Goal: Obtain resource: Download file/media

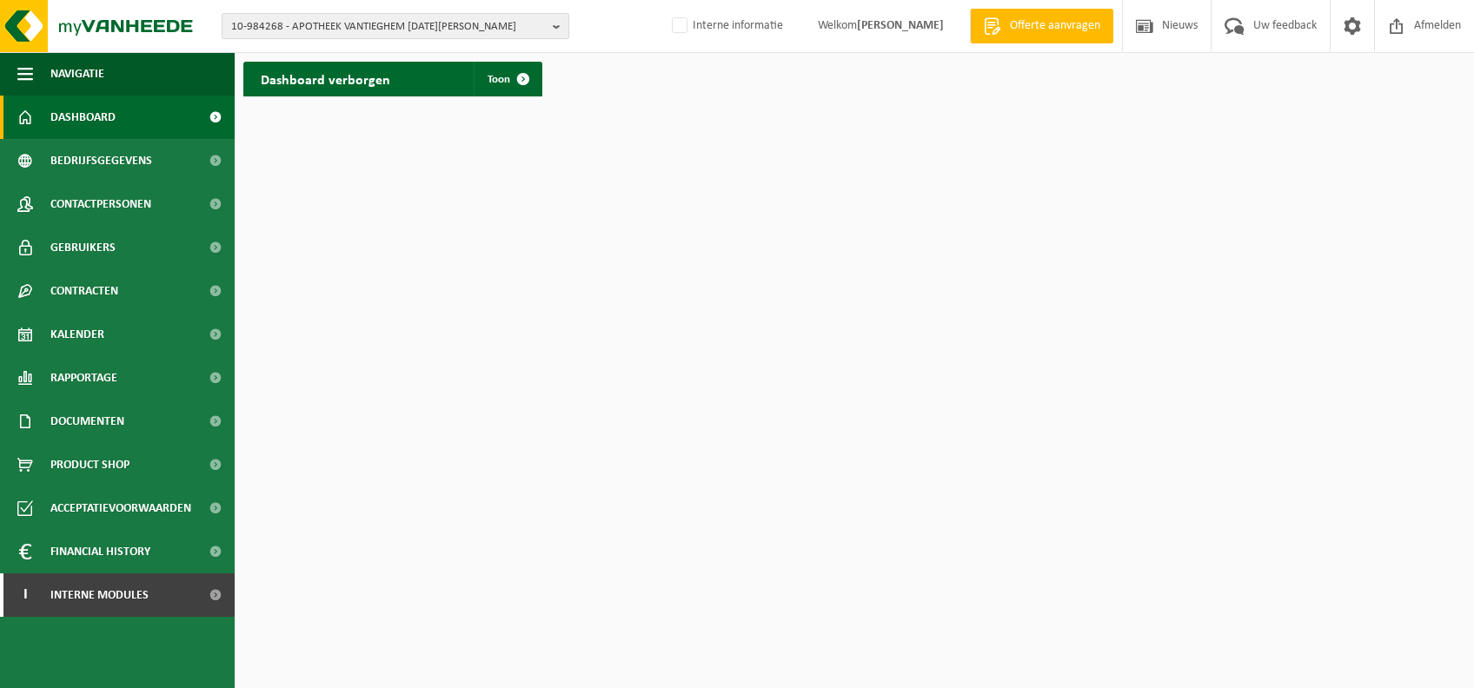
click at [376, 24] on span "10-984268 - APOTHEEK VANTIEGHEM TOUSSAINT - MOEN" at bounding box center [388, 27] width 315 height 26
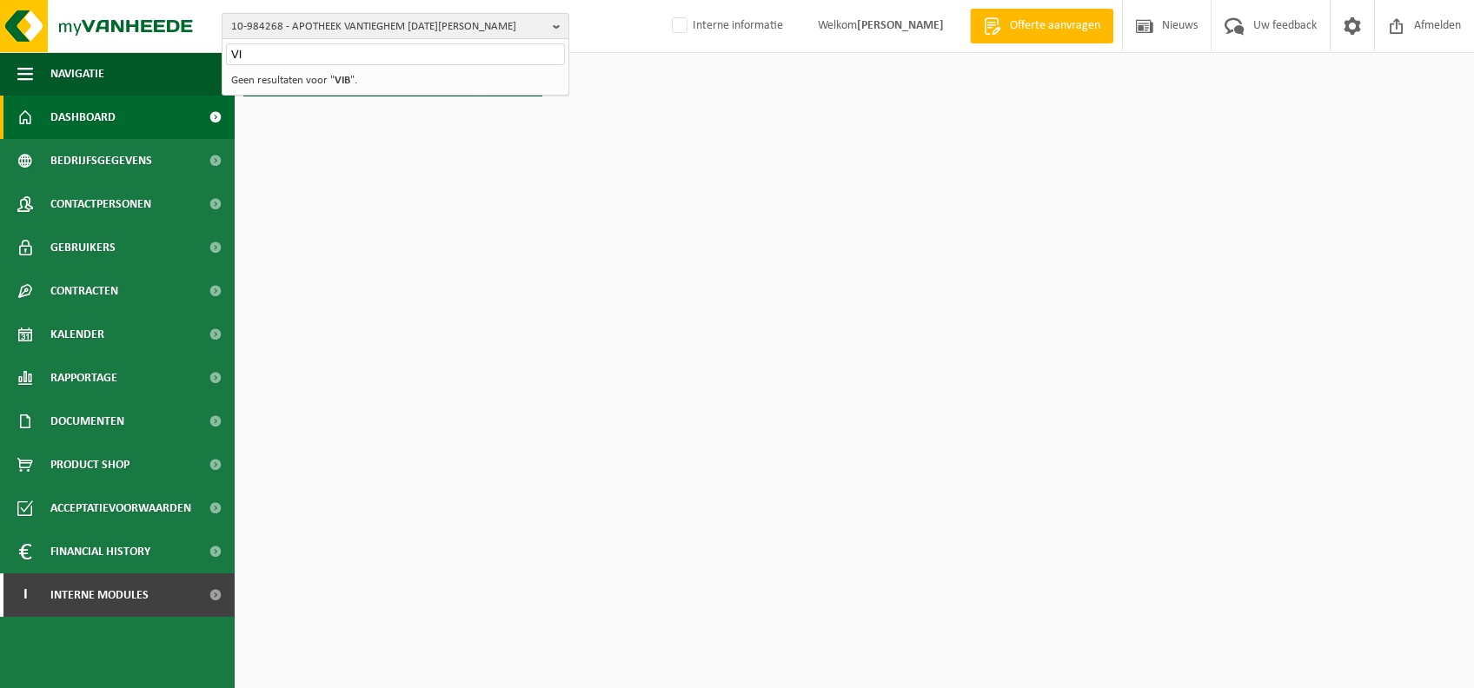
type input "V"
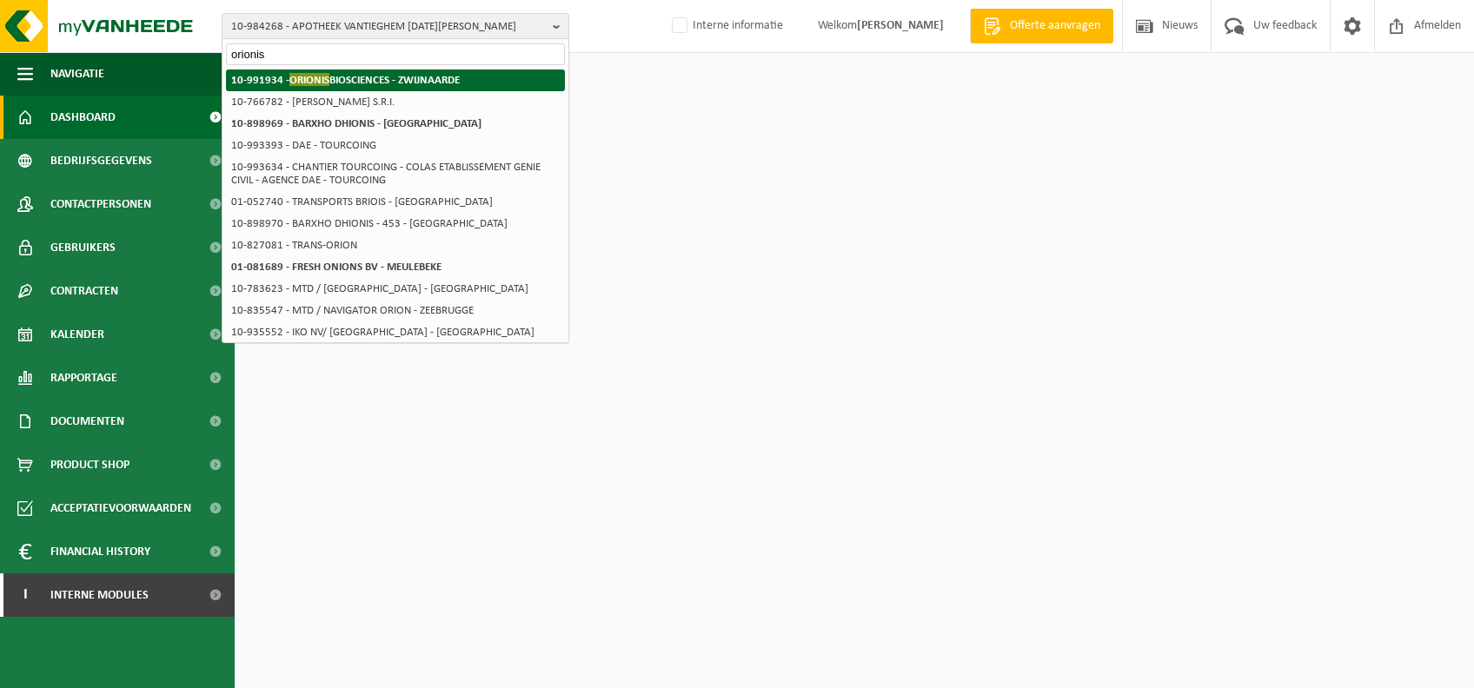
type input "orionis"
click at [423, 82] on strong "10-991934 - ORIONIS BIOSCIENCES - ZWIJNAARDE" at bounding box center [345, 79] width 229 height 13
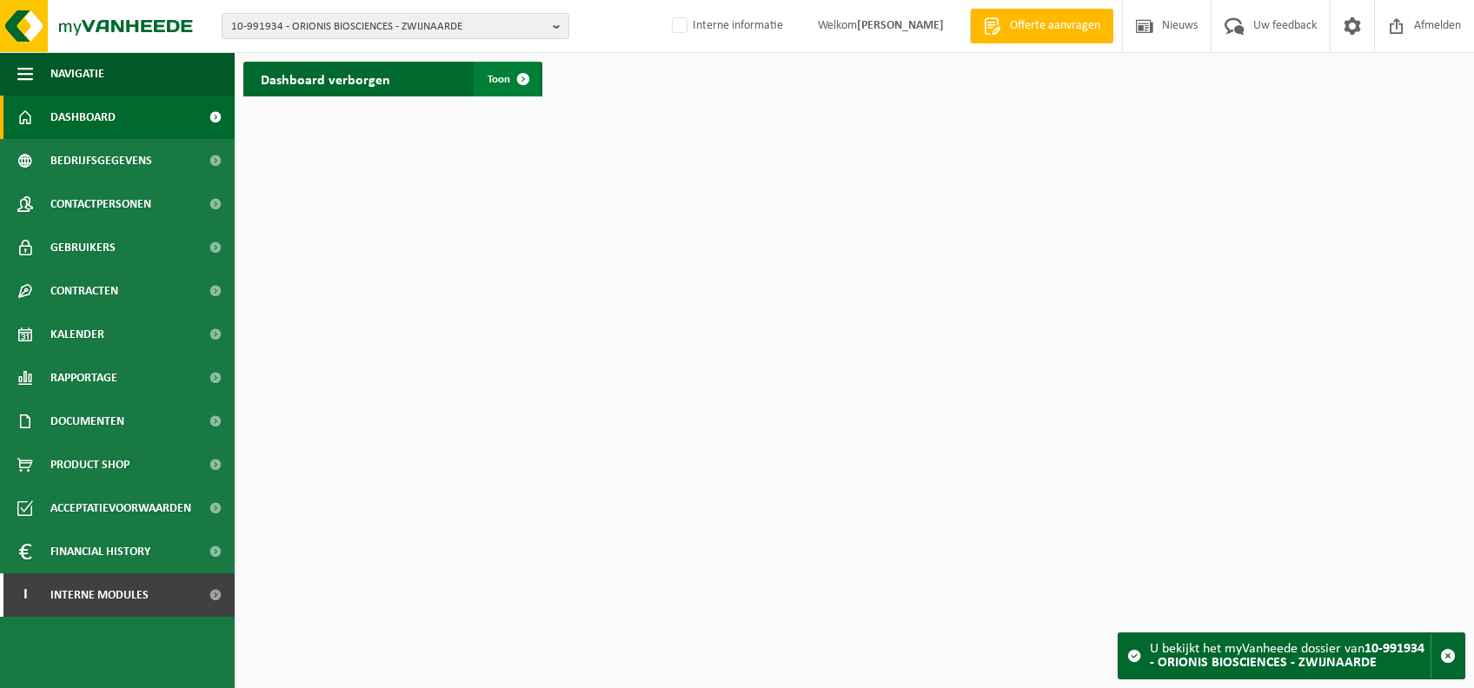
click at [520, 81] on span at bounding box center [523, 79] width 35 height 35
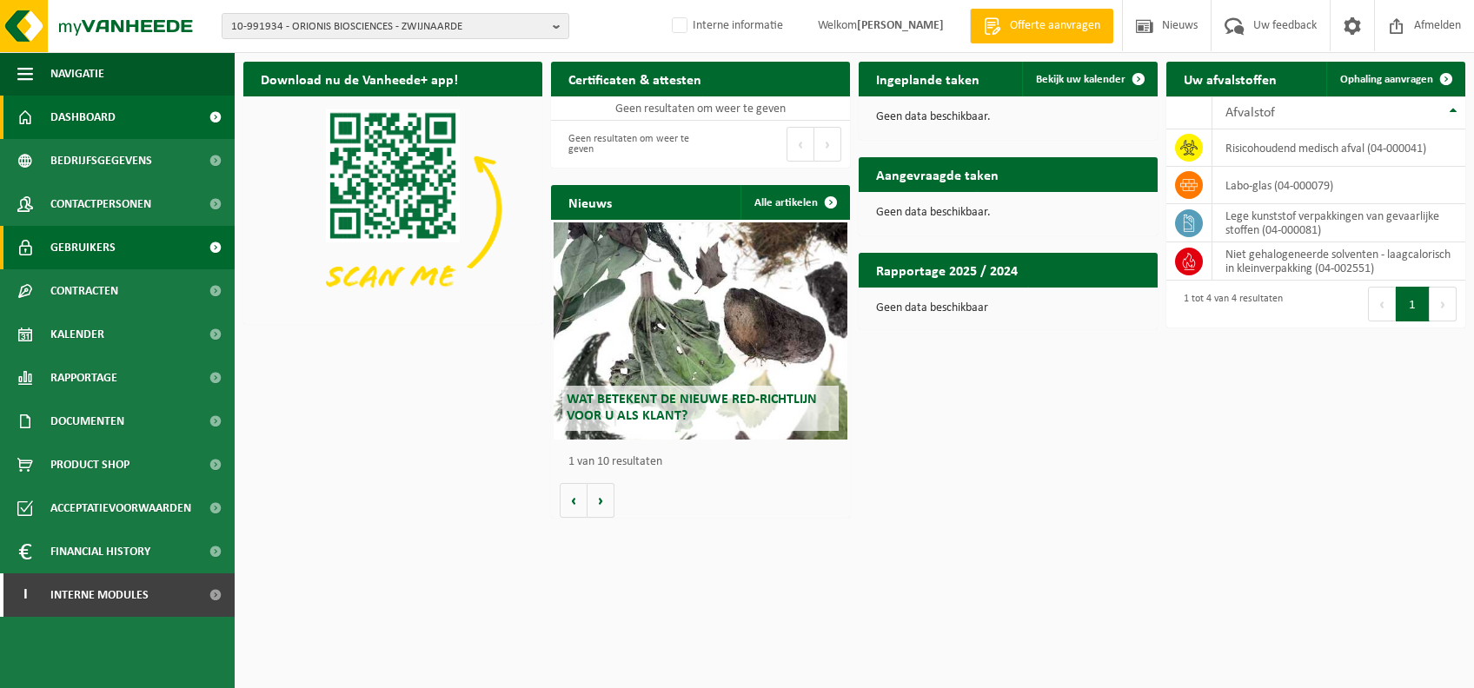
click at [121, 250] on link "Gebruikers" at bounding box center [117, 247] width 235 height 43
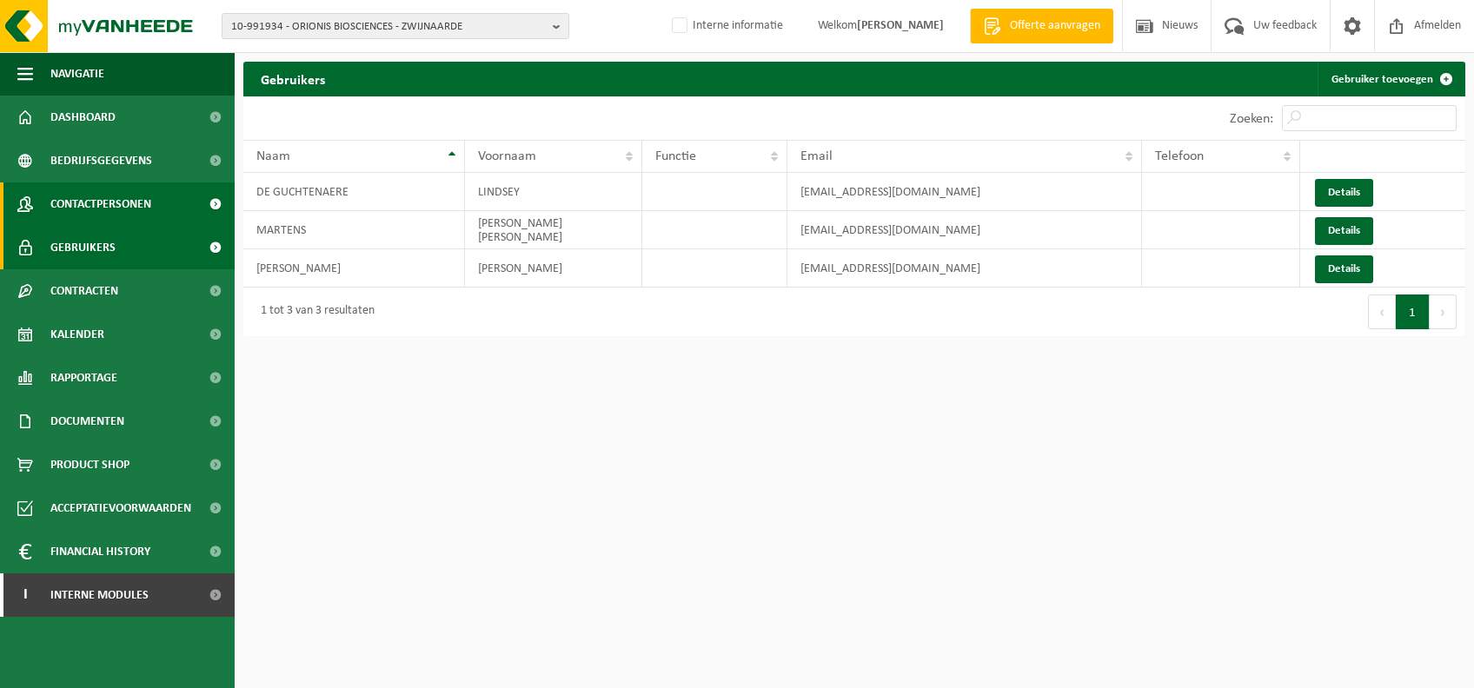
click at [137, 209] on span "Contactpersonen" at bounding box center [100, 204] width 101 height 43
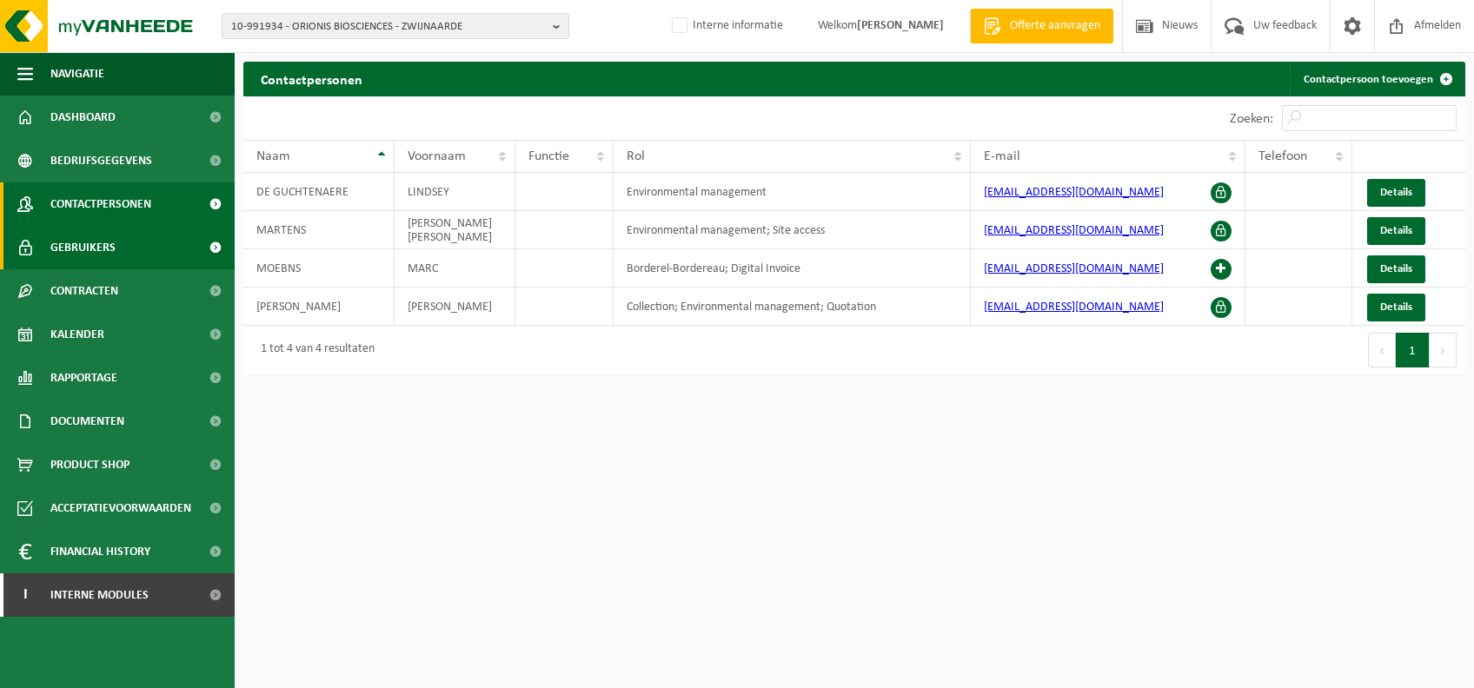
click at [133, 241] on link "Gebruikers" at bounding box center [117, 247] width 235 height 43
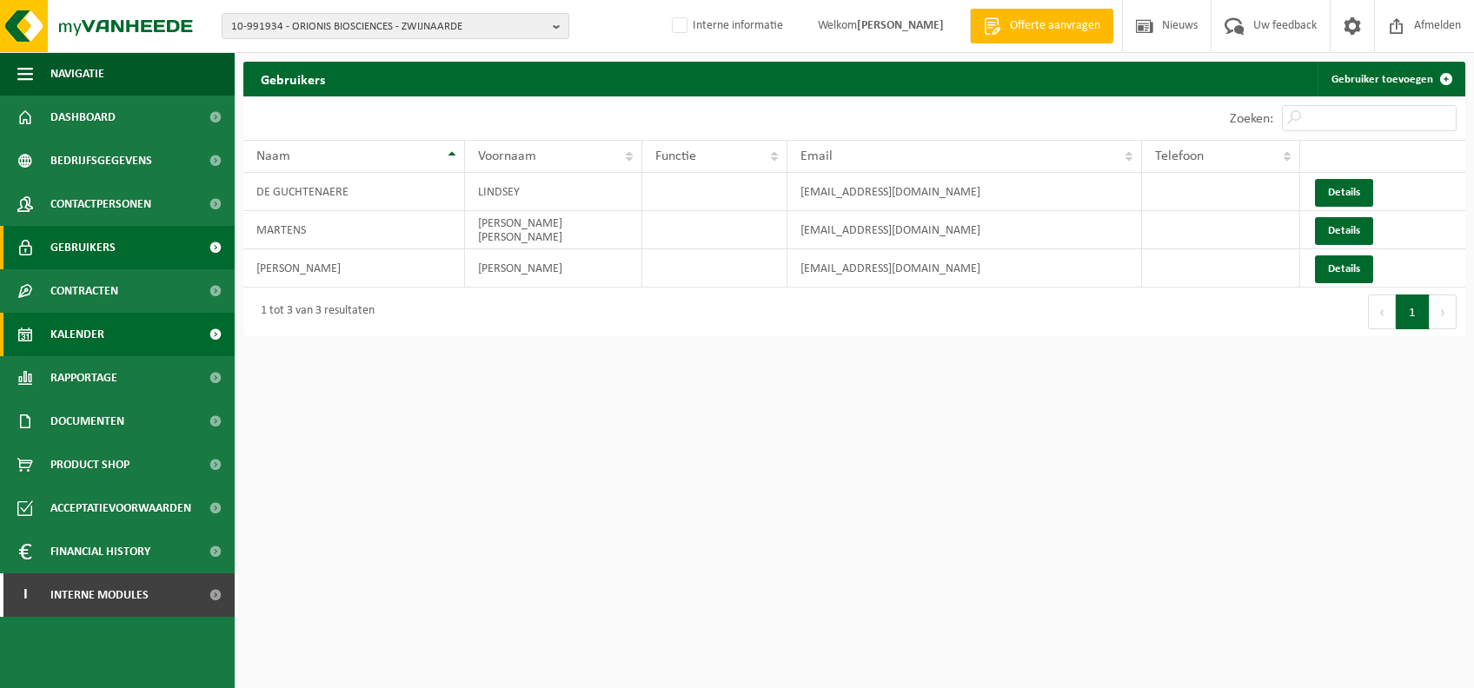
click at [118, 346] on link "Kalender" at bounding box center [117, 334] width 235 height 43
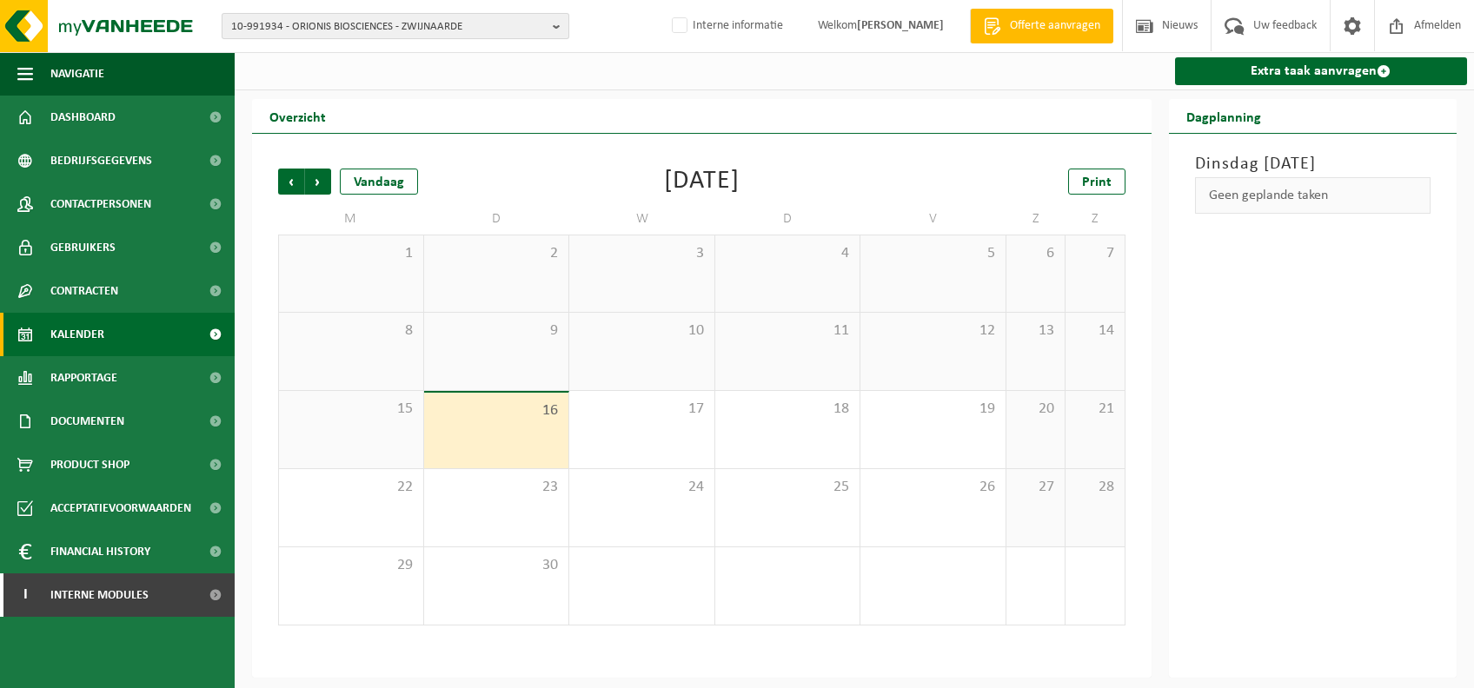
click at [396, 28] on span "10-991934 - ORIONIS BIOSCIENCES - ZWIJNAARDE" at bounding box center [388, 27] width 315 height 26
click at [406, 28] on span "10-991934 - ORIONIS BIOSCIENCES - ZWIJNAARDE" at bounding box center [388, 27] width 315 height 26
click at [130, 155] on span "Bedrijfsgegevens" at bounding box center [101, 160] width 102 height 43
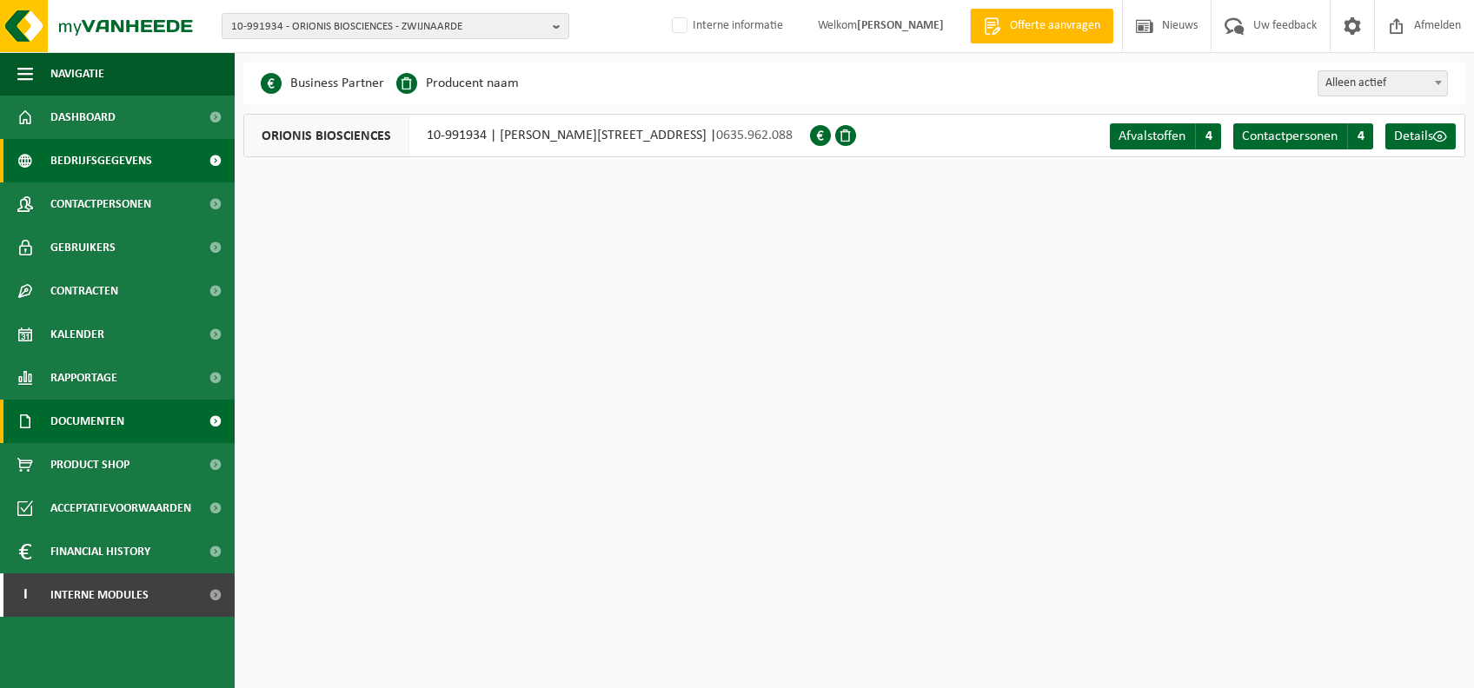
click at [129, 422] on link "Documenten" at bounding box center [117, 421] width 235 height 43
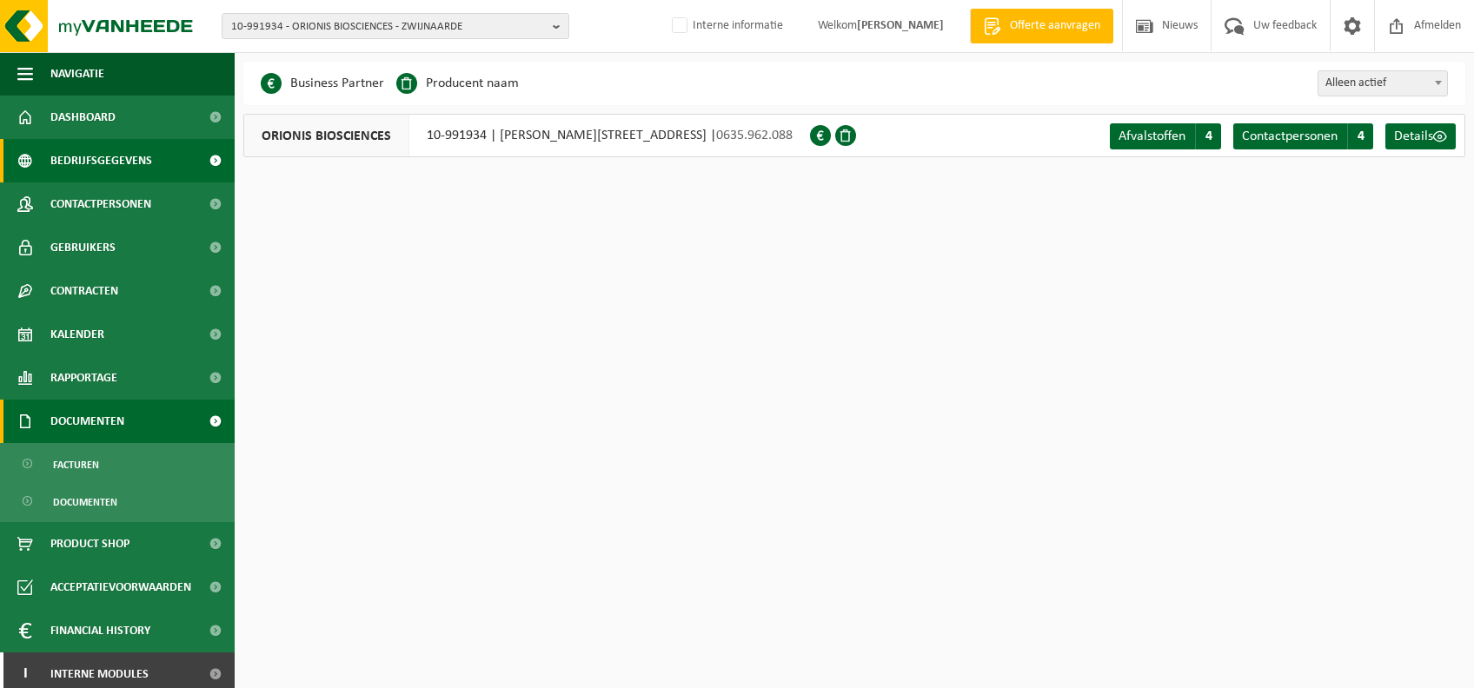
click at [122, 424] on span "Documenten" at bounding box center [87, 421] width 74 height 43
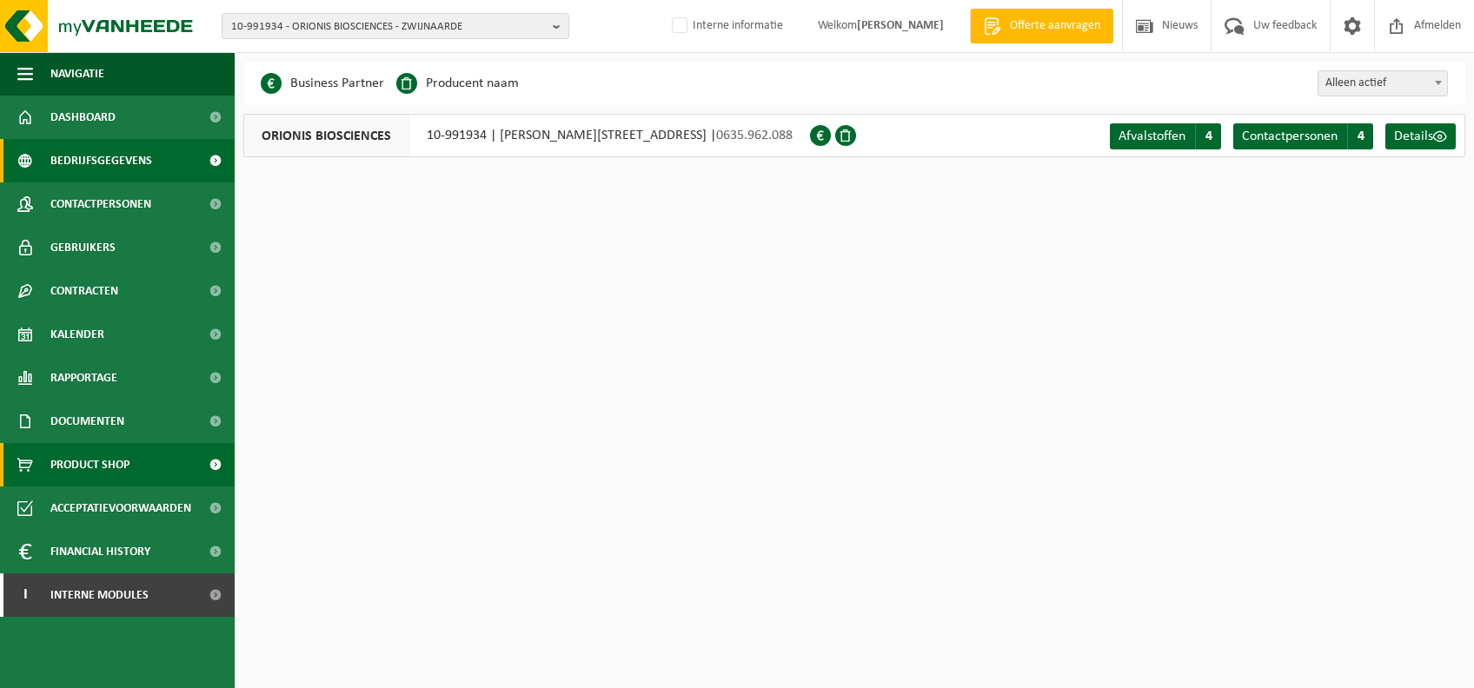
click at [116, 462] on span "Product Shop" at bounding box center [89, 464] width 79 height 43
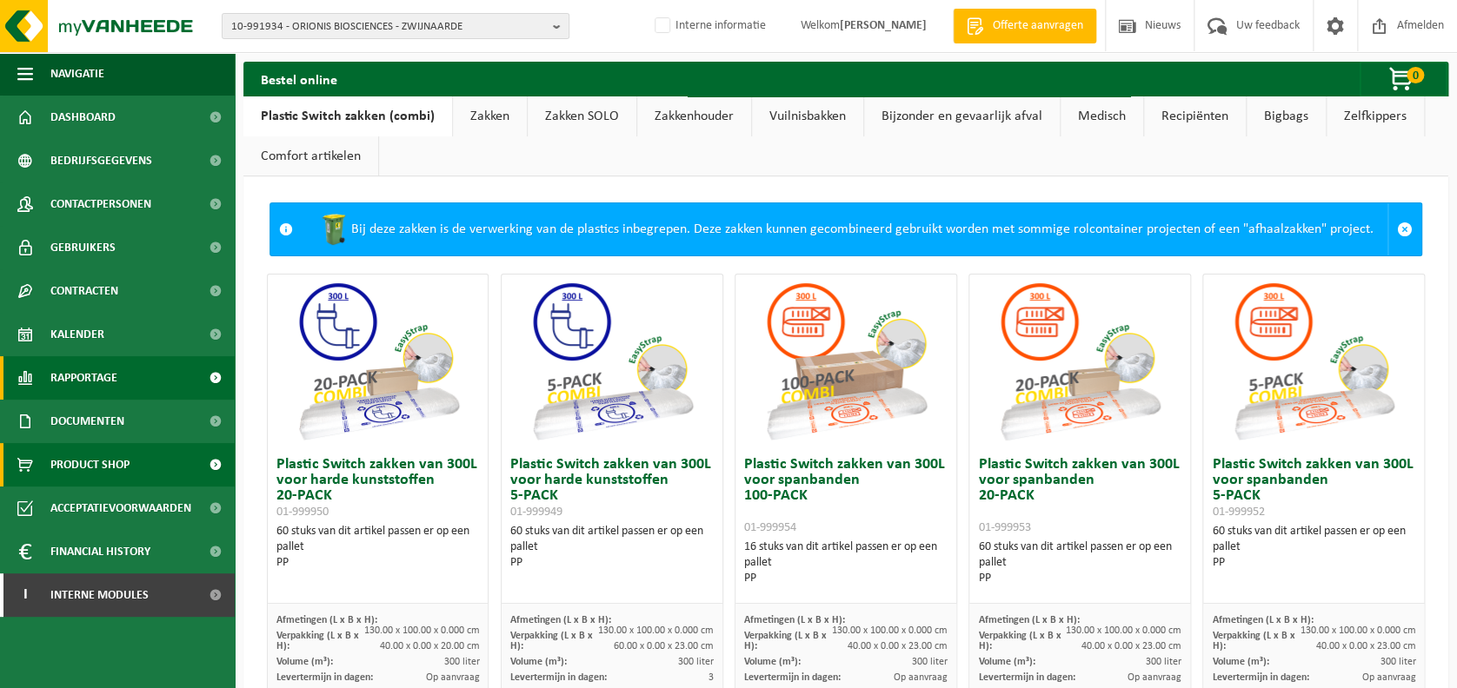
click at [172, 384] on link "Rapportage" at bounding box center [117, 377] width 235 height 43
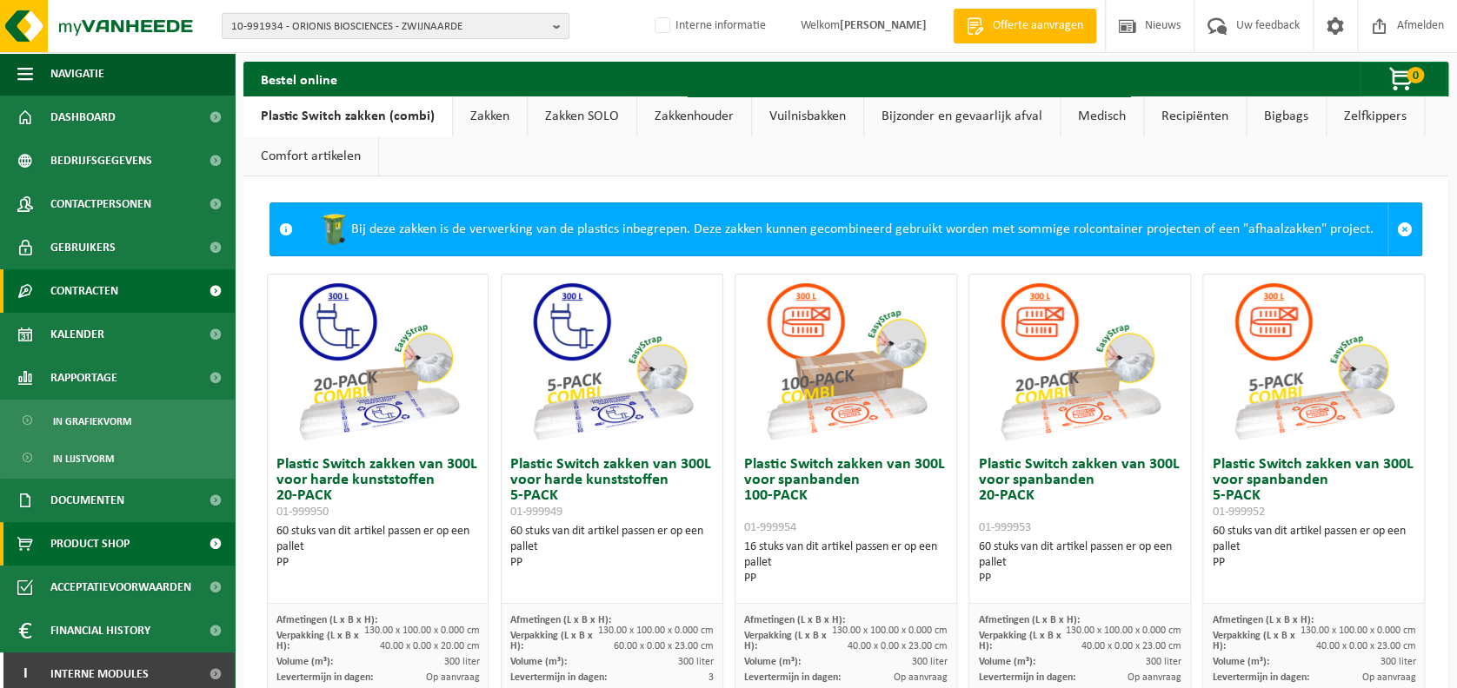
click at [140, 300] on link "Contracten" at bounding box center [117, 290] width 235 height 43
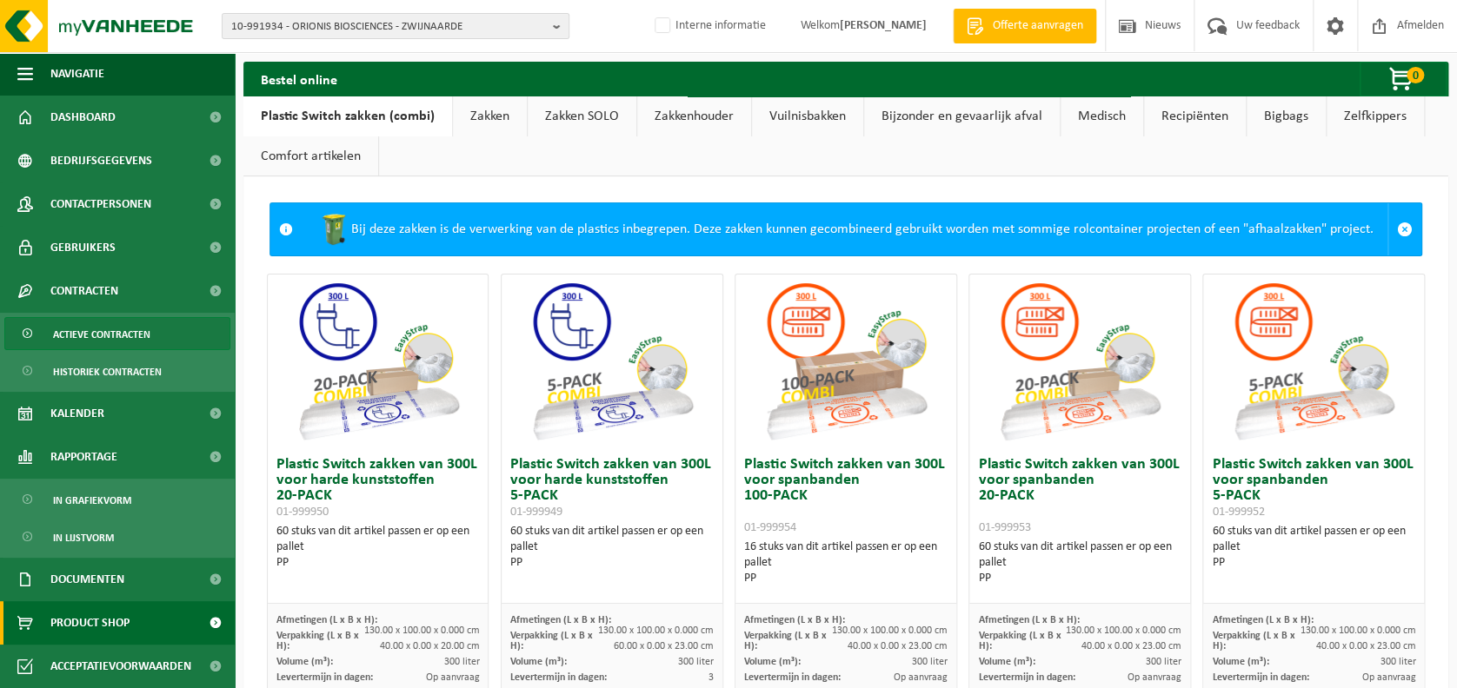
click at [128, 346] on span "Actieve contracten" at bounding box center [101, 334] width 97 height 33
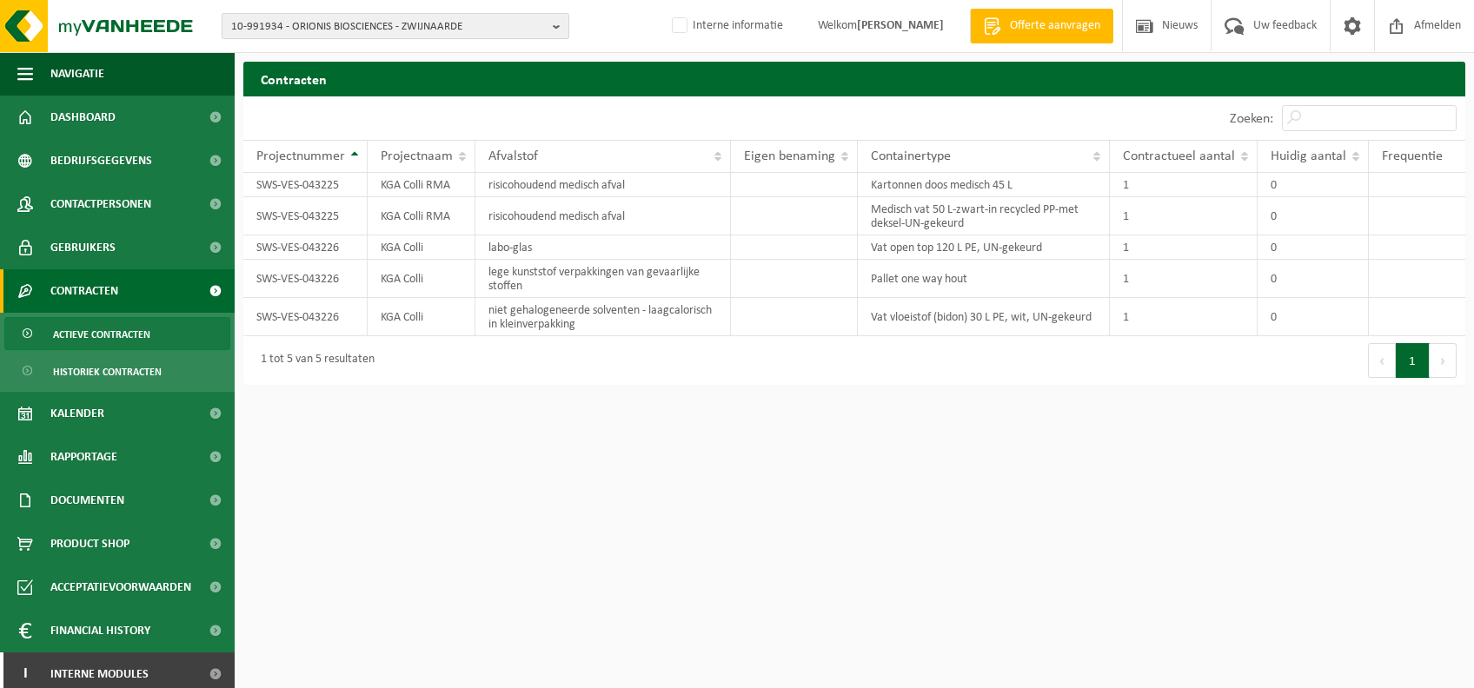
click at [368, 28] on span "10-991934 - ORIONIS BIOSCIENCES - ZWIJNAARDE" at bounding box center [388, 27] width 315 height 26
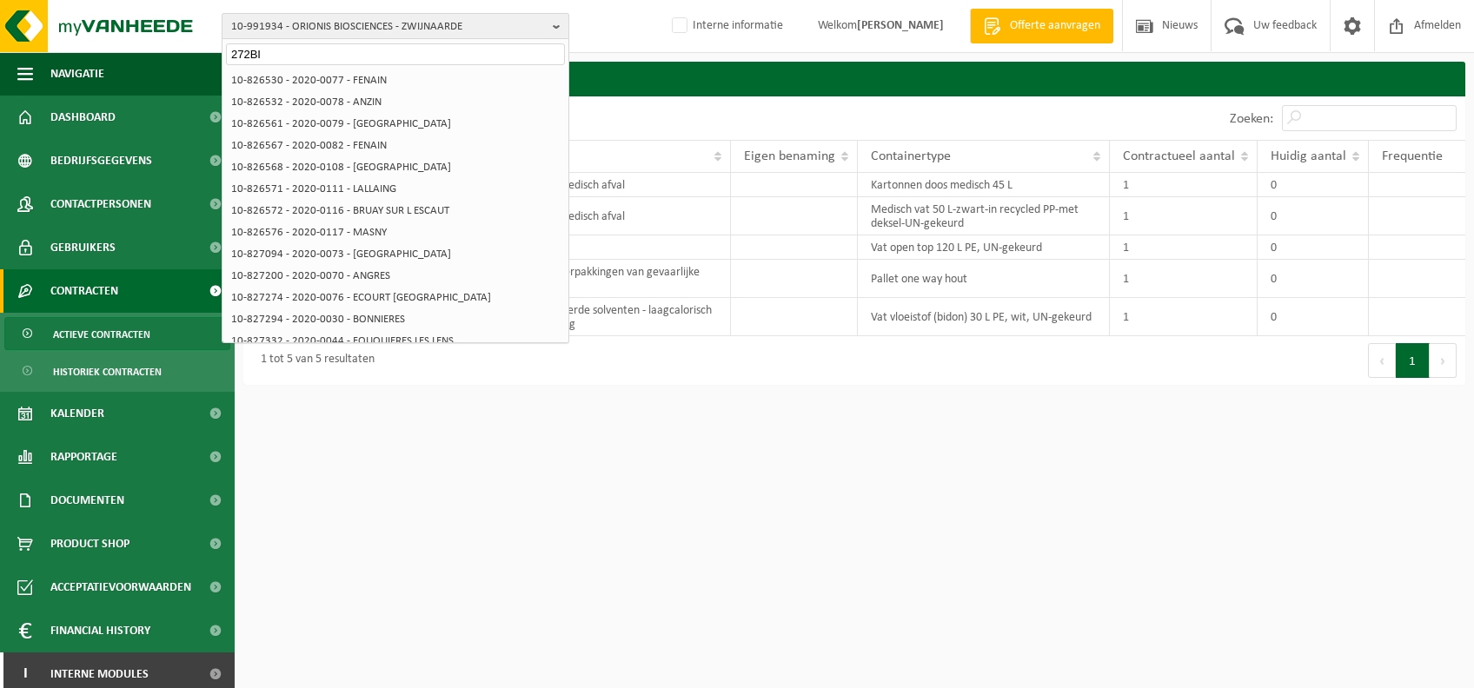
type input "272BIO"
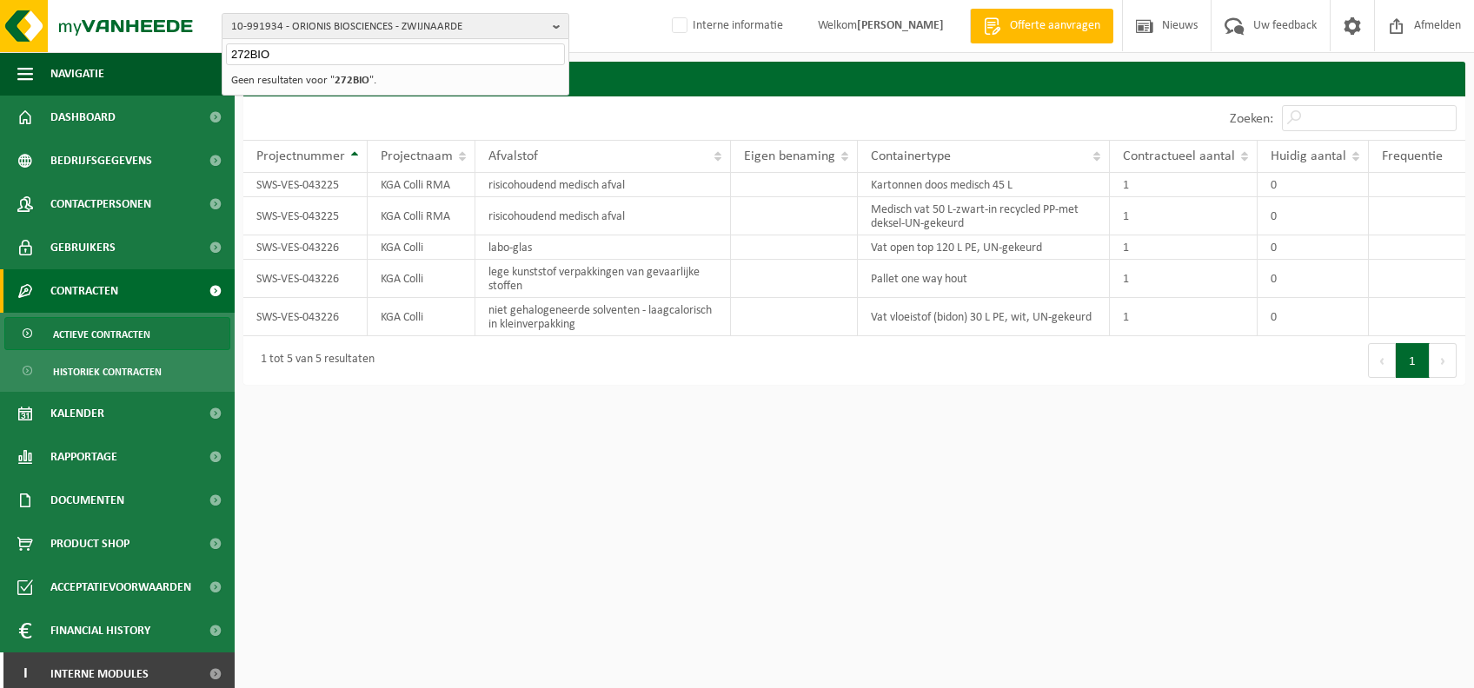
click at [376, 52] on input "272BIO" at bounding box center [395, 54] width 339 height 22
click at [376, 52] on input "text" at bounding box center [395, 54] width 339 height 22
click at [167, 28] on img at bounding box center [104, 26] width 209 height 52
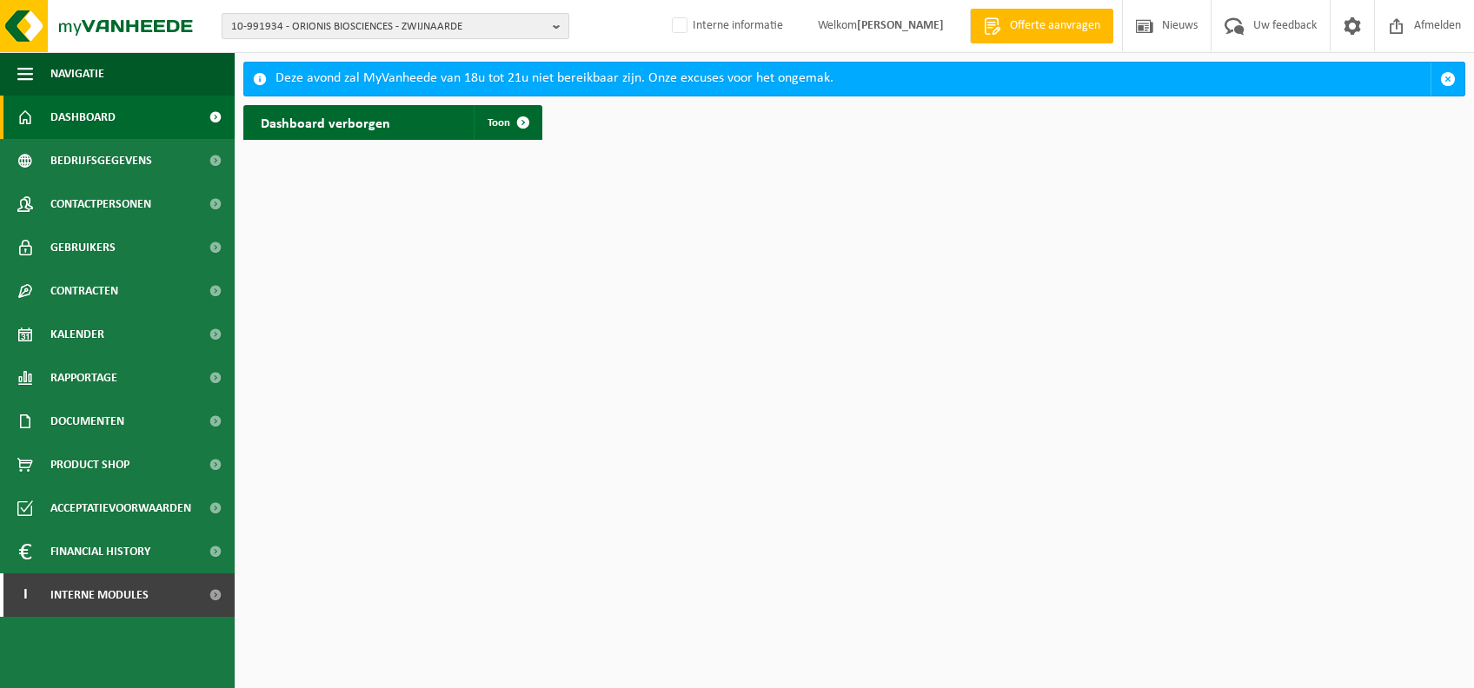
click at [486, 32] on span "10-991934 - ORIONIS BIOSCIENCES - ZWIJNAARDE" at bounding box center [388, 27] width 315 height 26
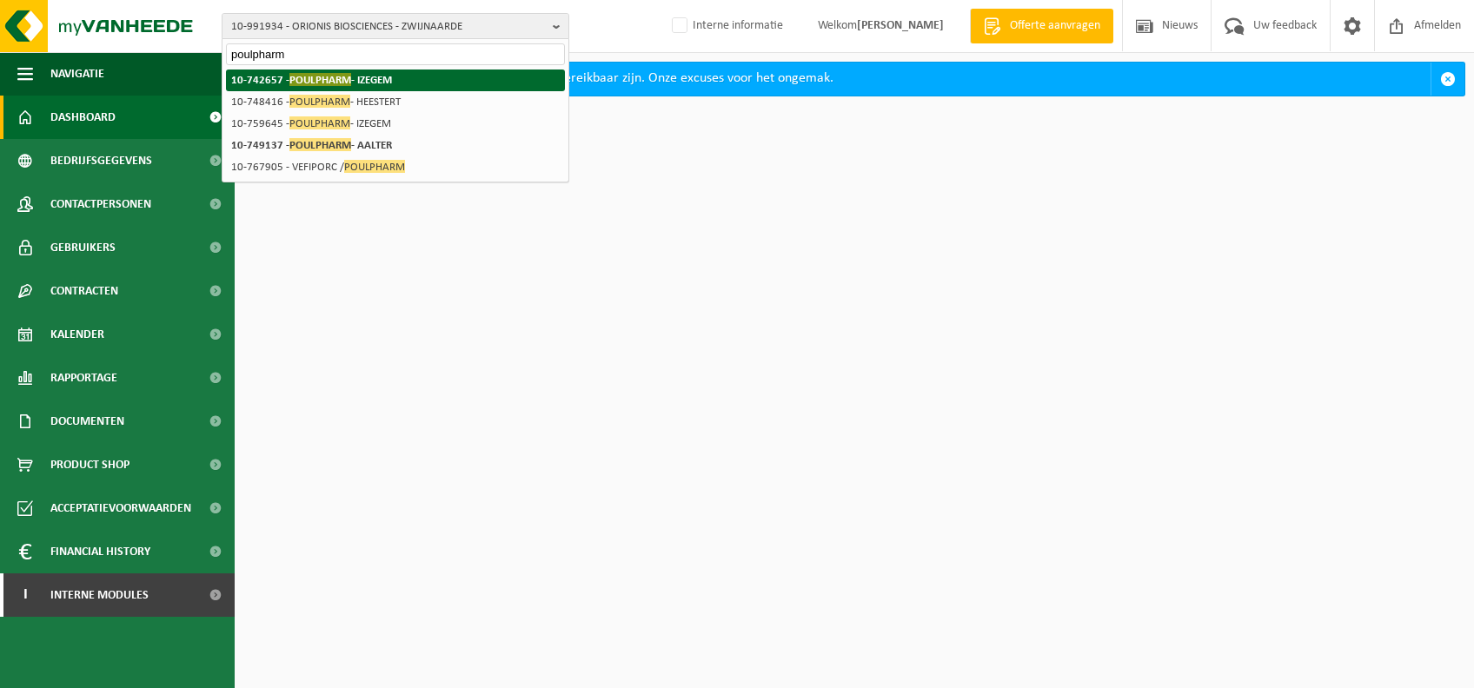
type input "poulpharm"
click at [403, 81] on li "10-742657 - POULPHARM - IZEGEM" at bounding box center [395, 81] width 339 height 22
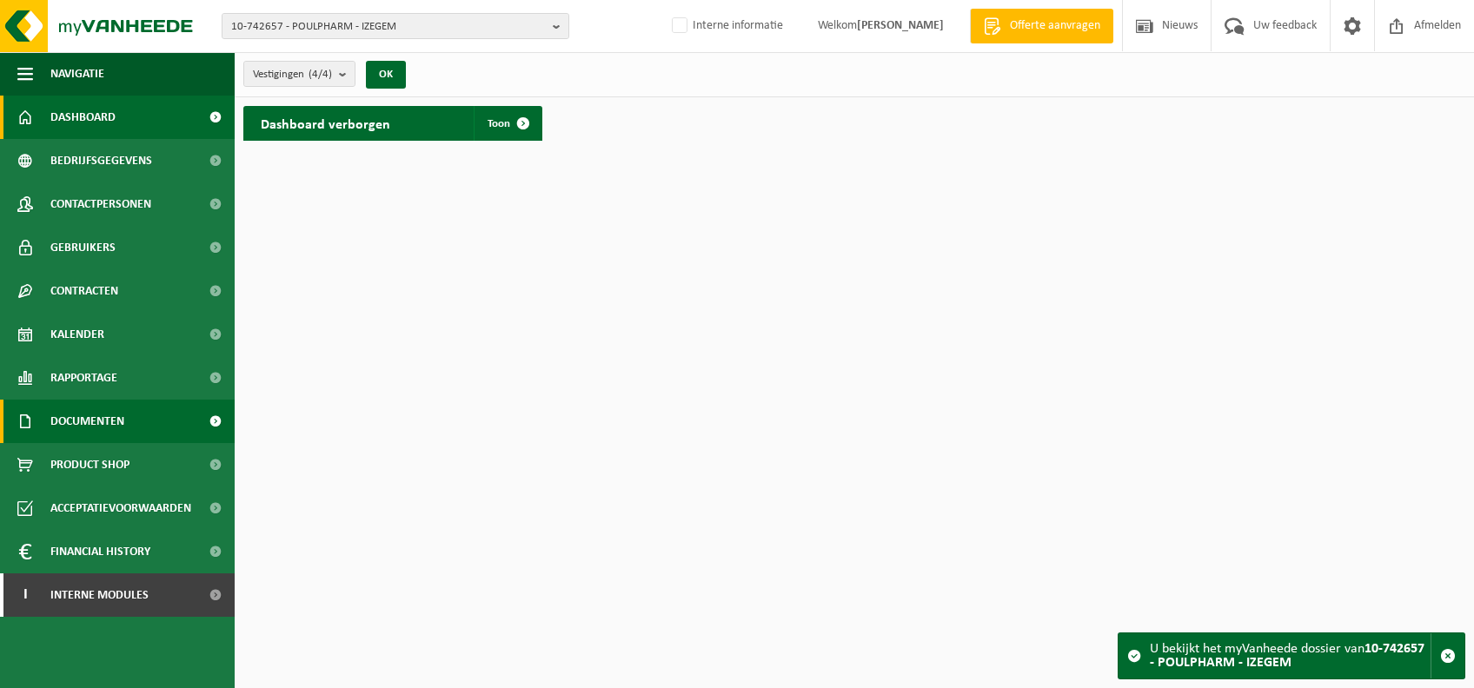
click at [117, 421] on span "Documenten" at bounding box center [87, 421] width 74 height 43
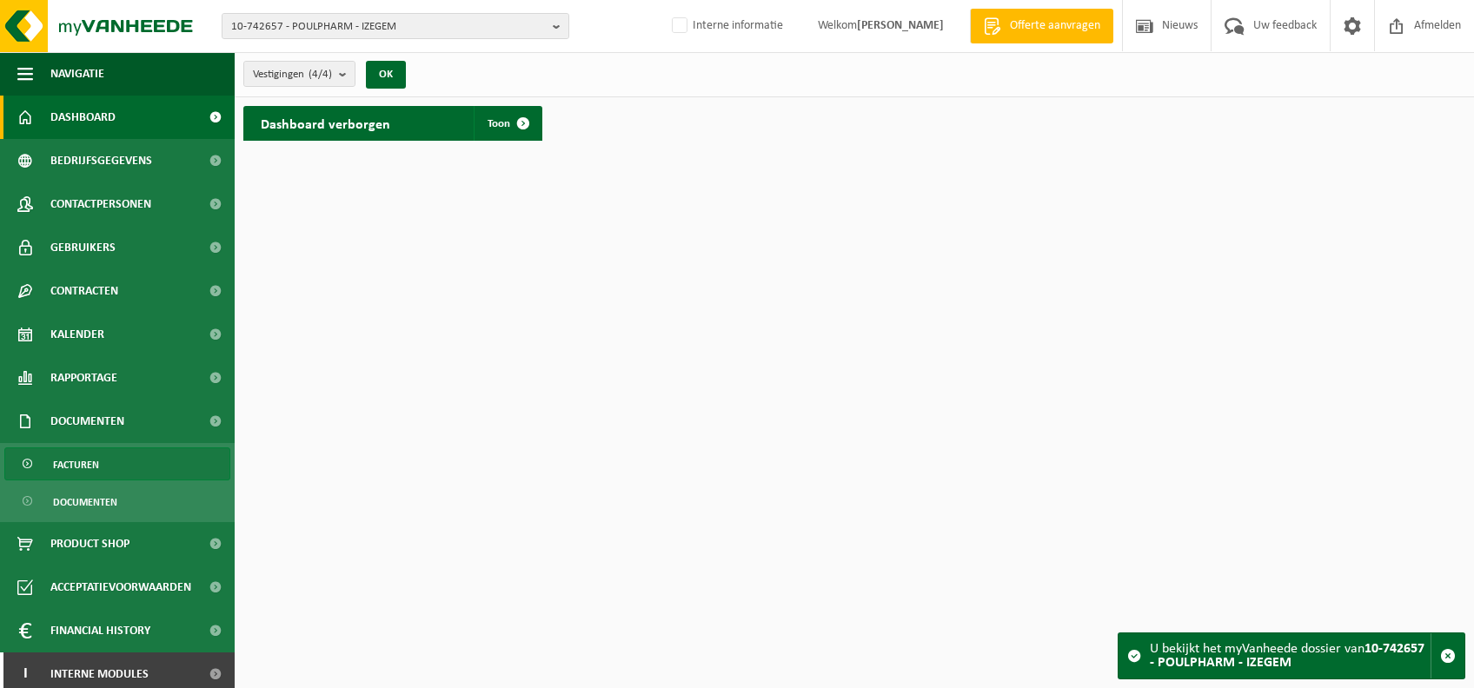
click at [100, 449] on link "Facturen" at bounding box center [117, 464] width 226 height 33
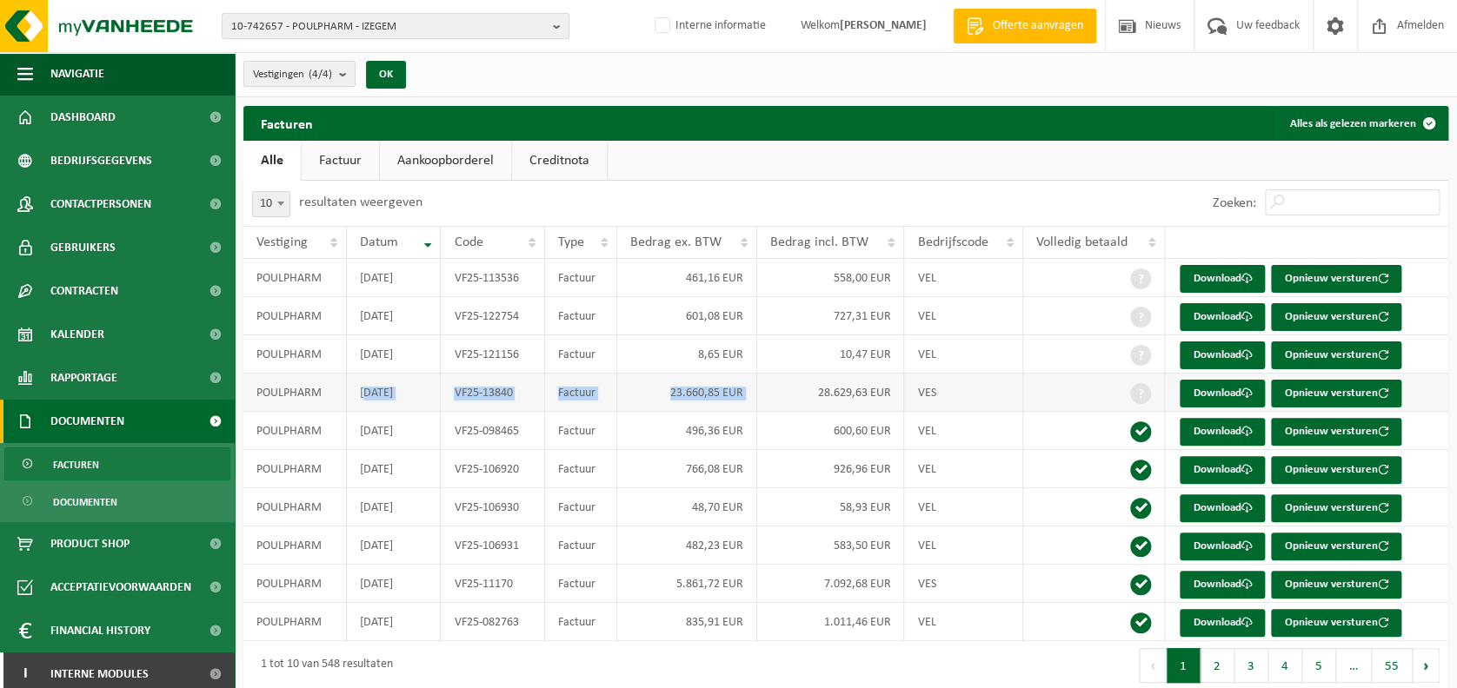
drag, startPoint x: 362, startPoint y: 394, endPoint x: 780, endPoint y: 396, distance: 417.2
click at [780, 396] on tr "POULPHARM 2025-08-25 VF25-13840 Factuur 23.660,85 EUR 28.629,63 EUR VES Downloa…" at bounding box center [845, 393] width 1205 height 38
drag, startPoint x: 780, startPoint y: 396, endPoint x: 754, endPoint y: 396, distance: 26.1
click at [754, 396] on td "23.660,85 EUR" at bounding box center [687, 393] width 140 height 38
click at [510, 392] on td "VF25-13840" at bounding box center [493, 393] width 104 height 38
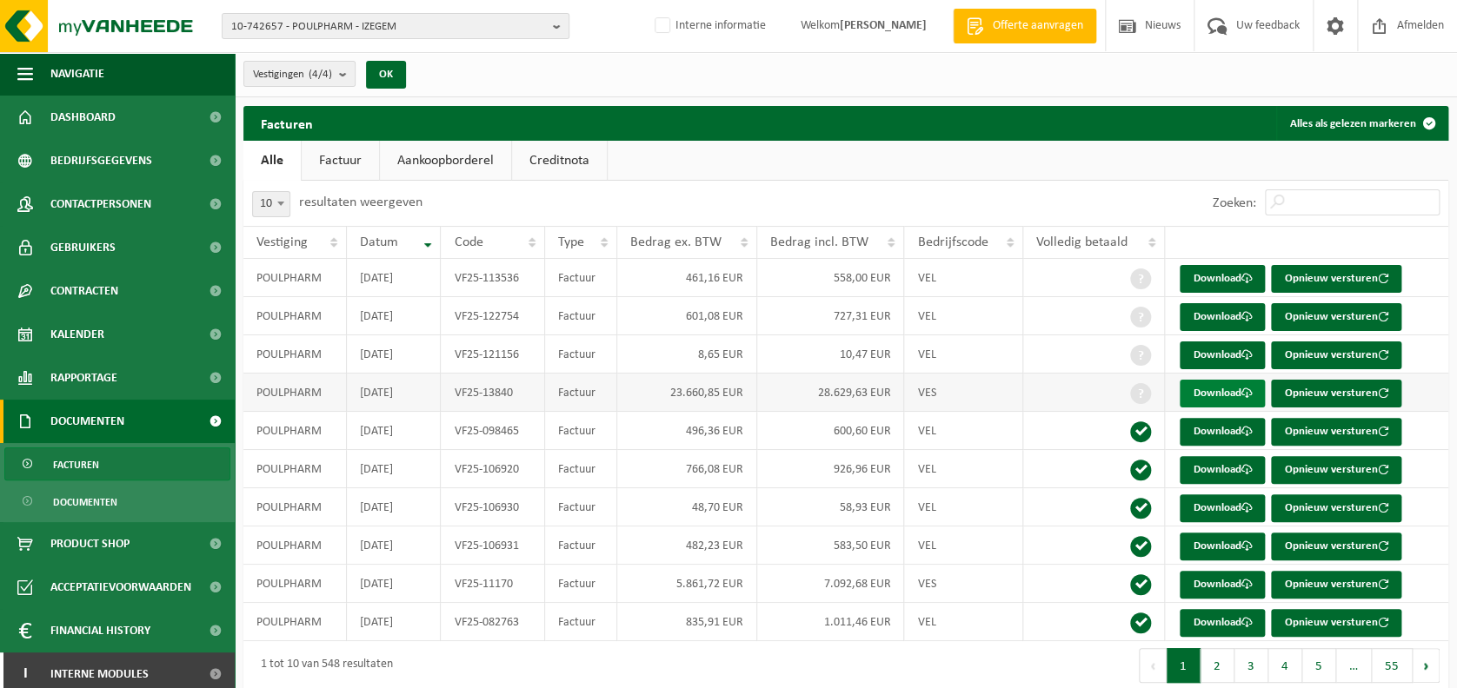
click at [1245, 391] on span at bounding box center [1245, 393] width 11 height 11
click at [1220, 652] on button "2" at bounding box center [1217, 665] width 34 height 35
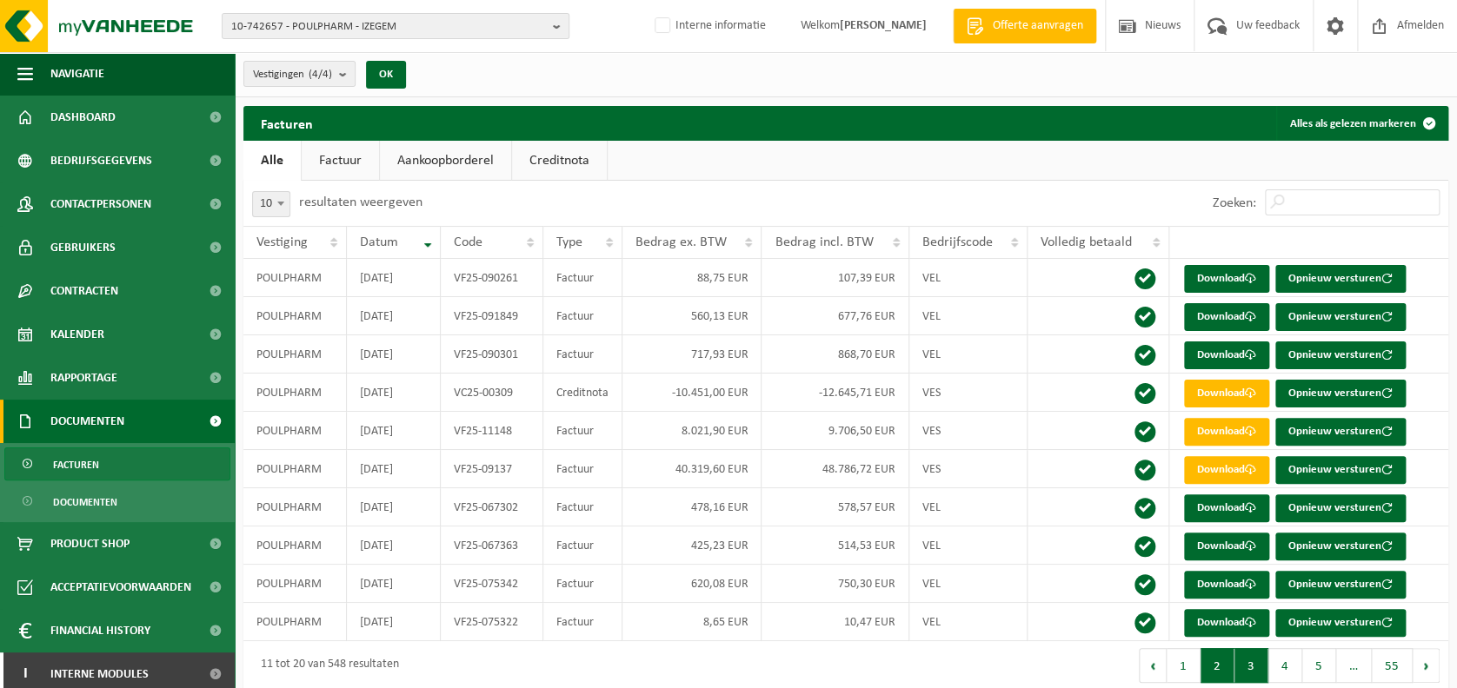
click at [1266, 664] on button "3" at bounding box center [1251, 665] width 34 height 35
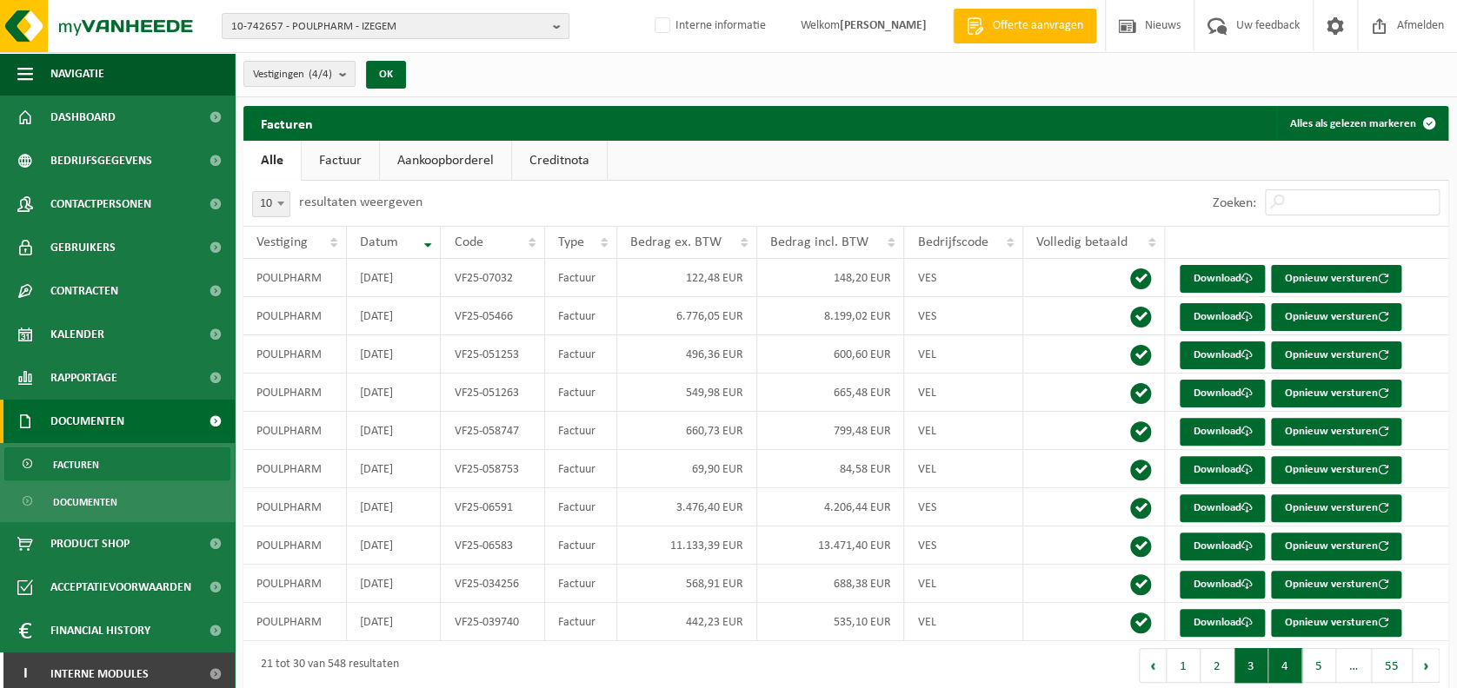
click at [1293, 664] on button "4" at bounding box center [1285, 665] width 34 height 35
click at [1306, 665] on button "5" at bounding box center [1319, 665] width 34 height 35
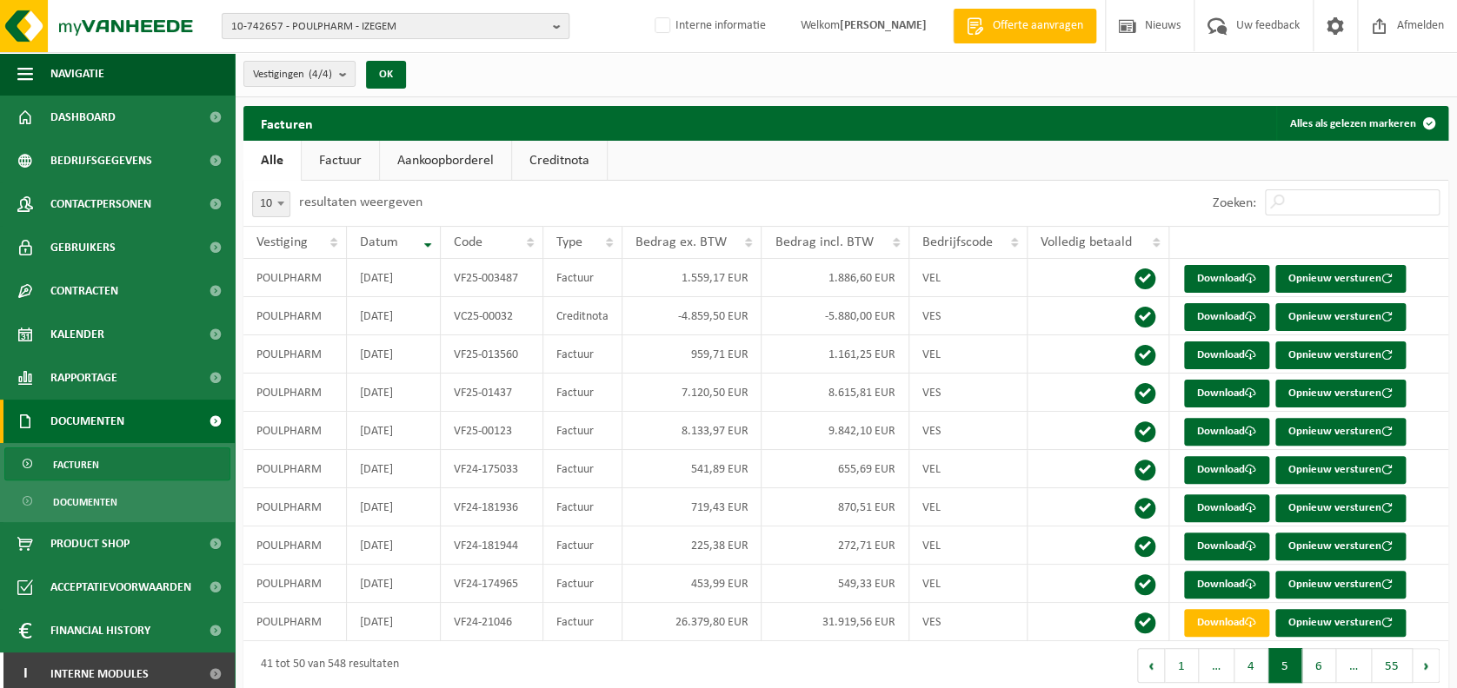
click at [507, 14] on span "10-742657 - POULPHARM - IZEGEM" at bounding box center [388, 27] width 315 height 26
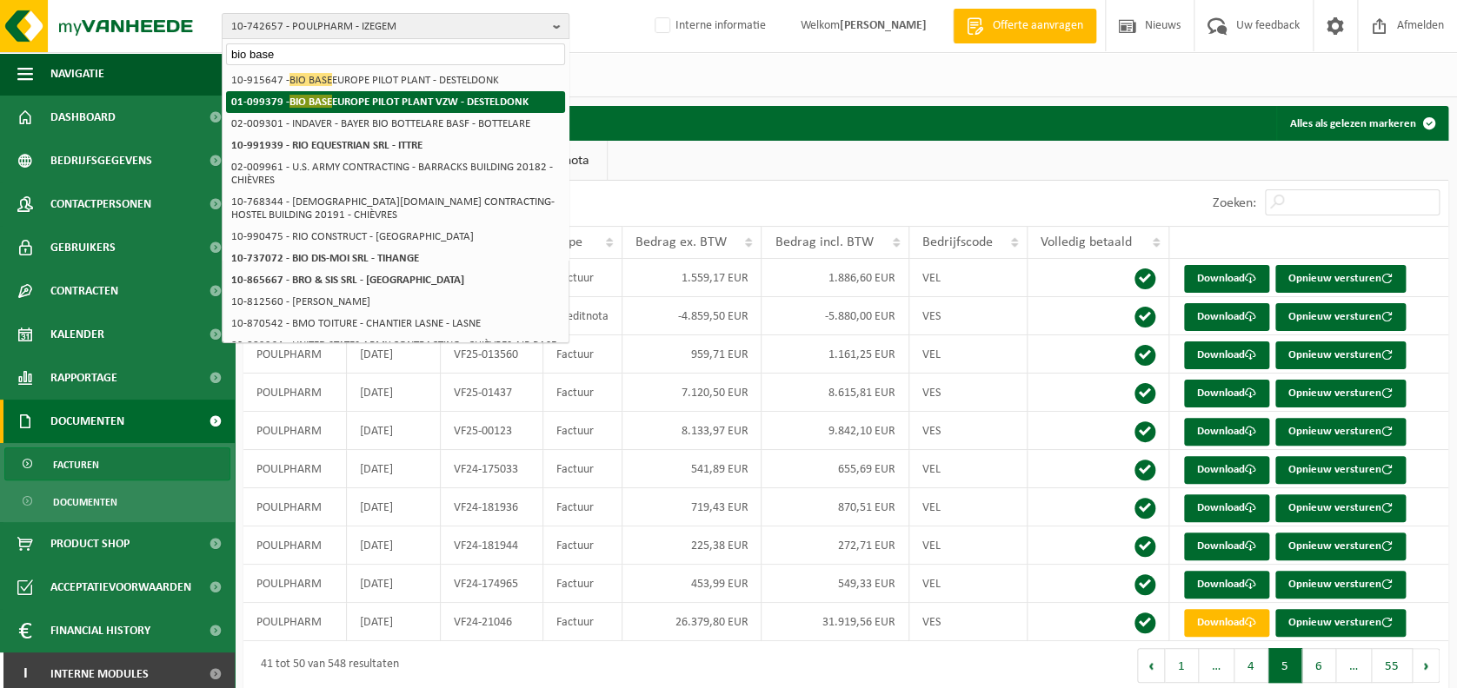
type input "bio base"
click at [383, 100] on strong "01-099379 - BIO BASE EUROPE PILOT PLANT VZW - DESTELDONK" at bounding box center [379, 101] width 297 height 13
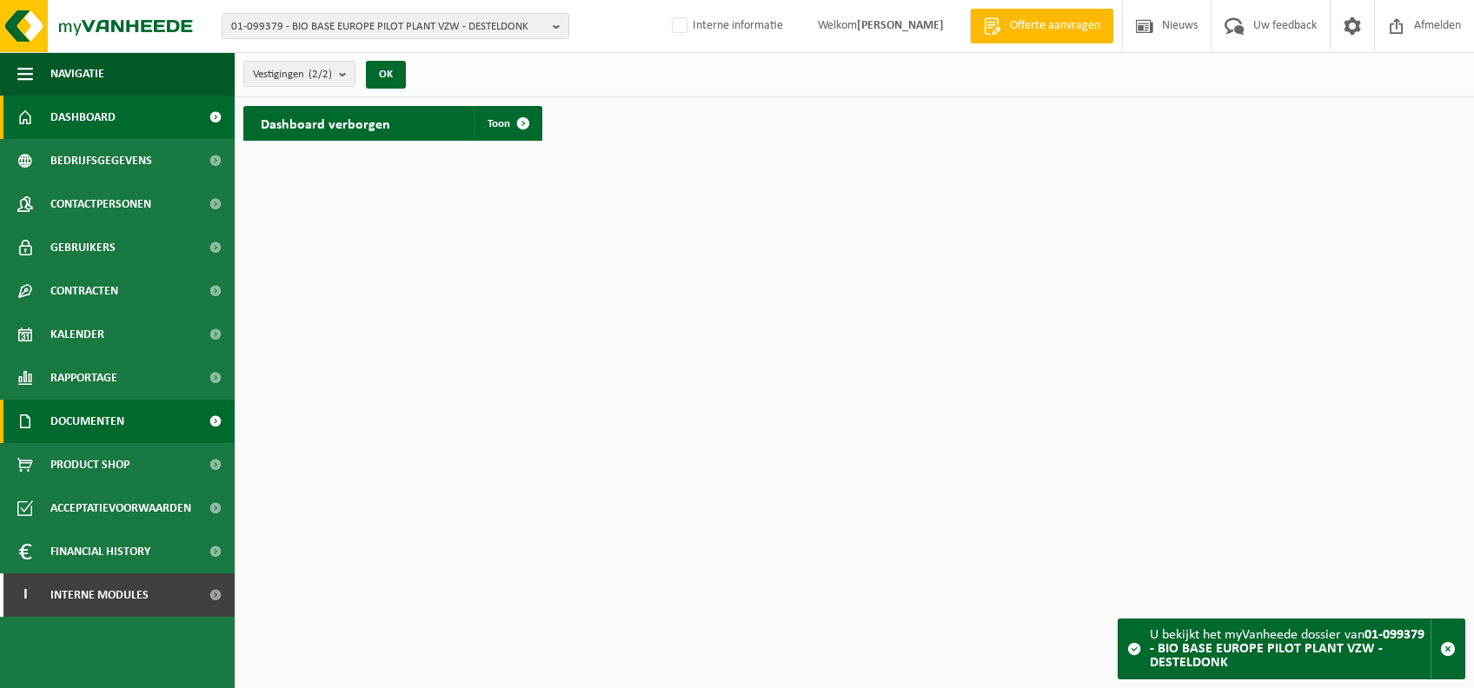
click at [110, 425] on span "Documenten" at bounding box center [87, 421] width 74 height 43
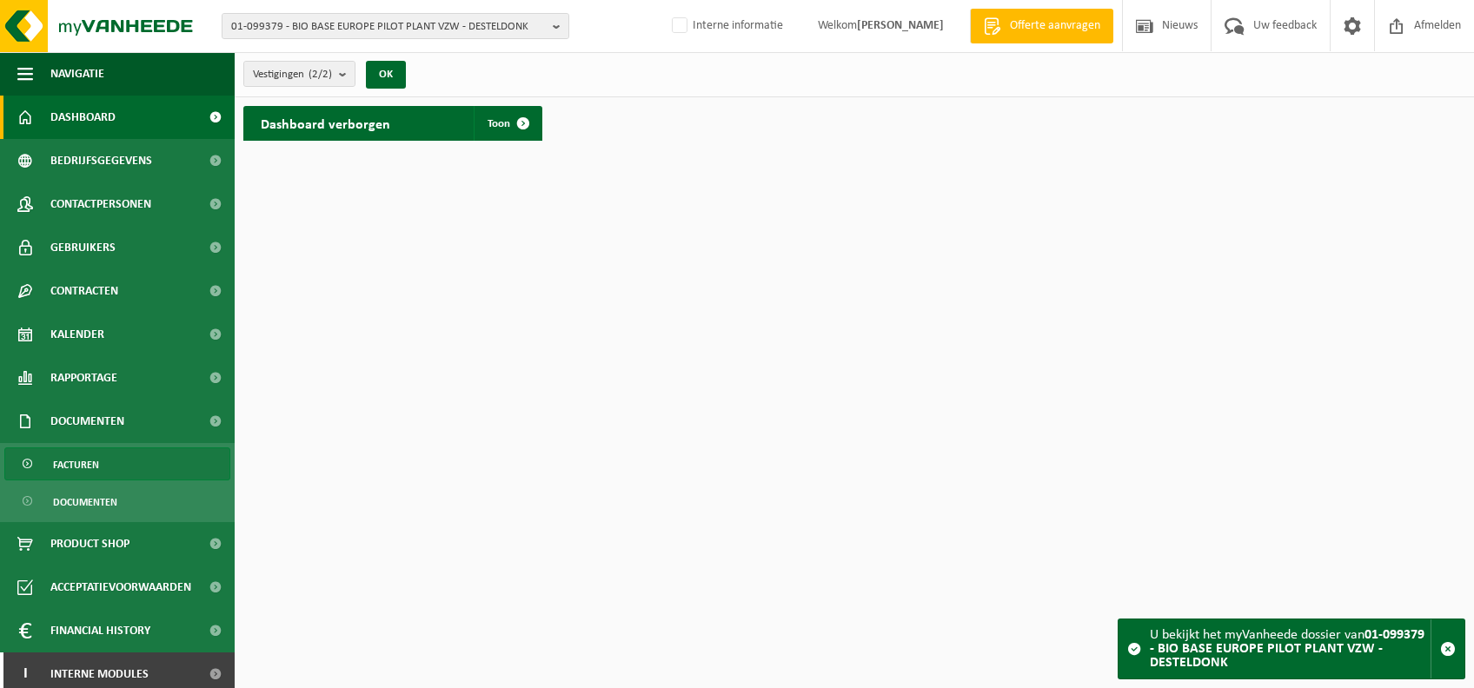
click at [116, 461] on link "Facturen" at bounding box center [117, 464] width 226 height 33
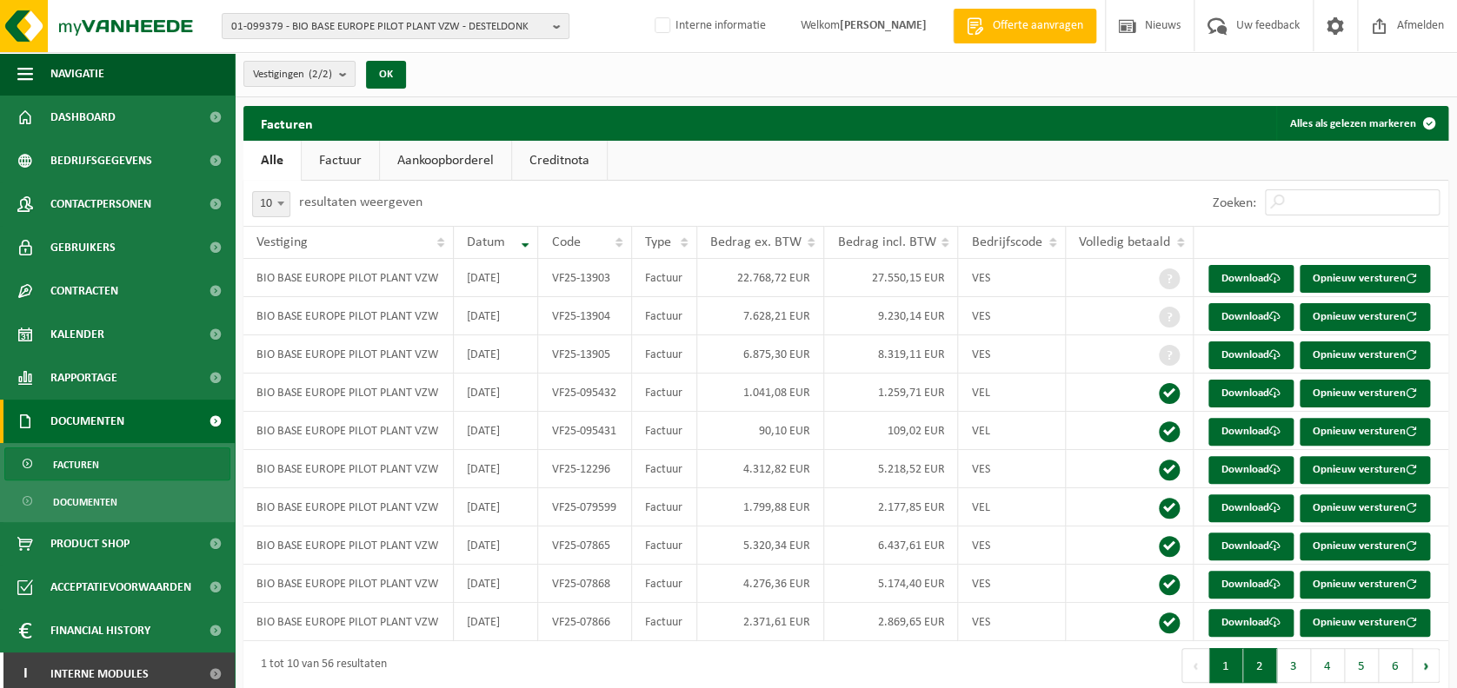
click at [1266, 666] on button "2" at bounding box center [1260, 665] width 34 height 35
click at [1241, 663] on button "1" at bounding box center [1226, 665] width 34 height 35
